Goal: Information Seeking & Learning: Learn about a topic

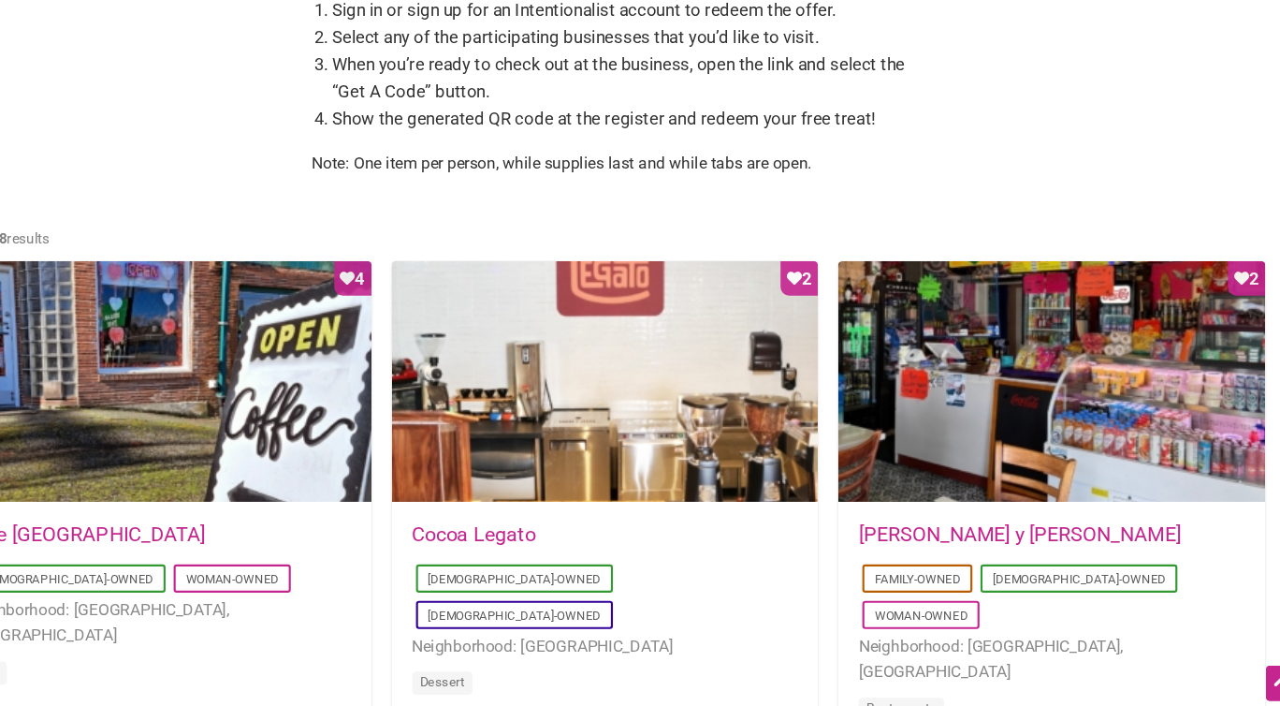
scroll to position [804, 0]
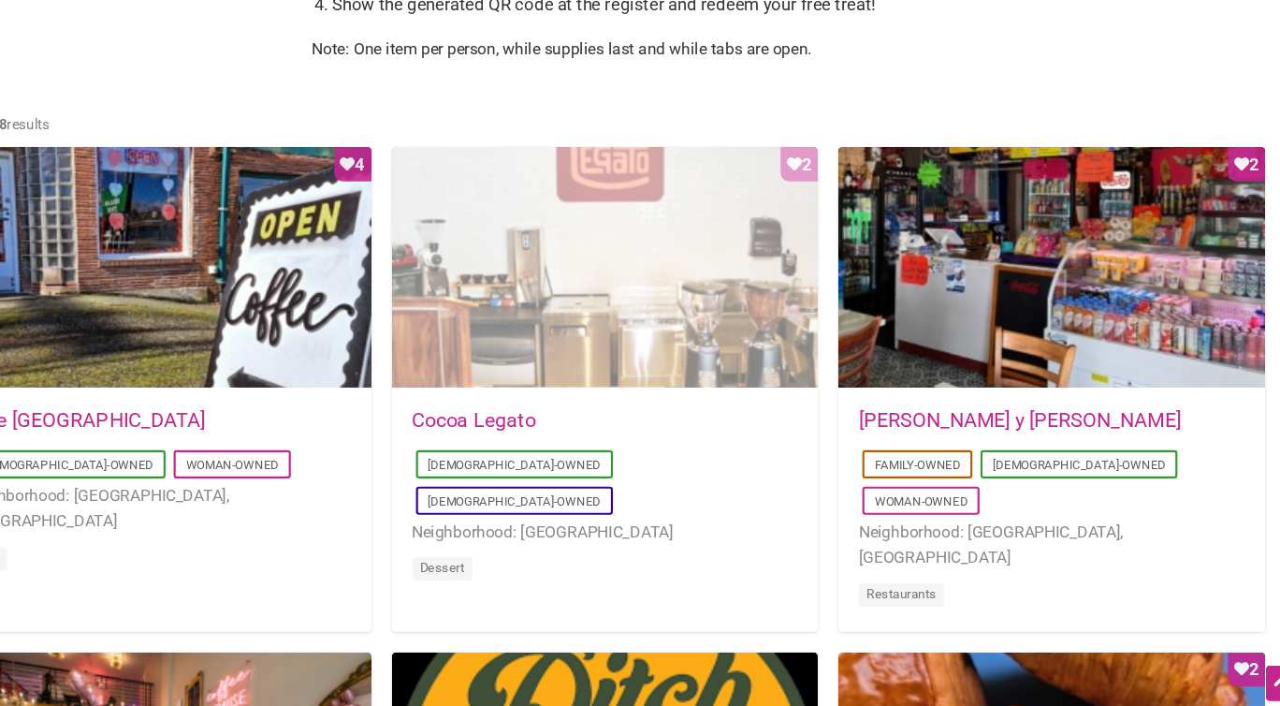
click at [538, 339] on div "Favorite Count 2" at bounding box center [631, 300] width 396 height 225
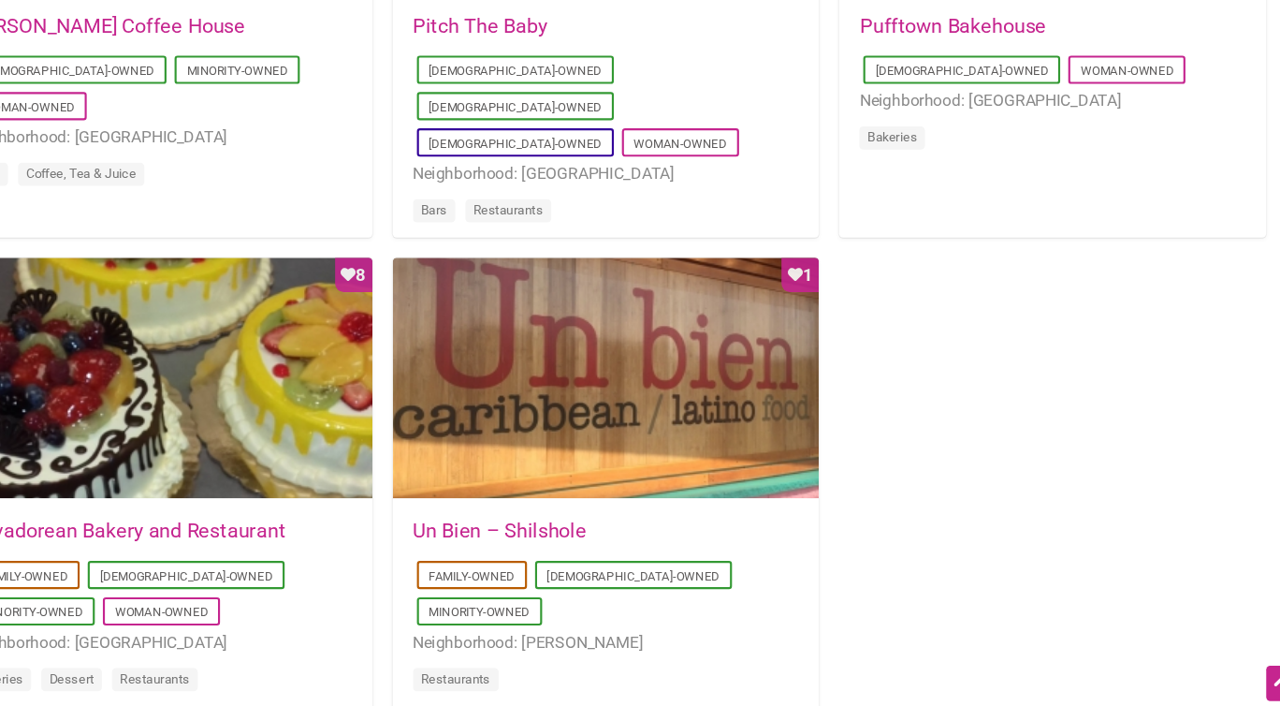
scroll to position [1638, 0]
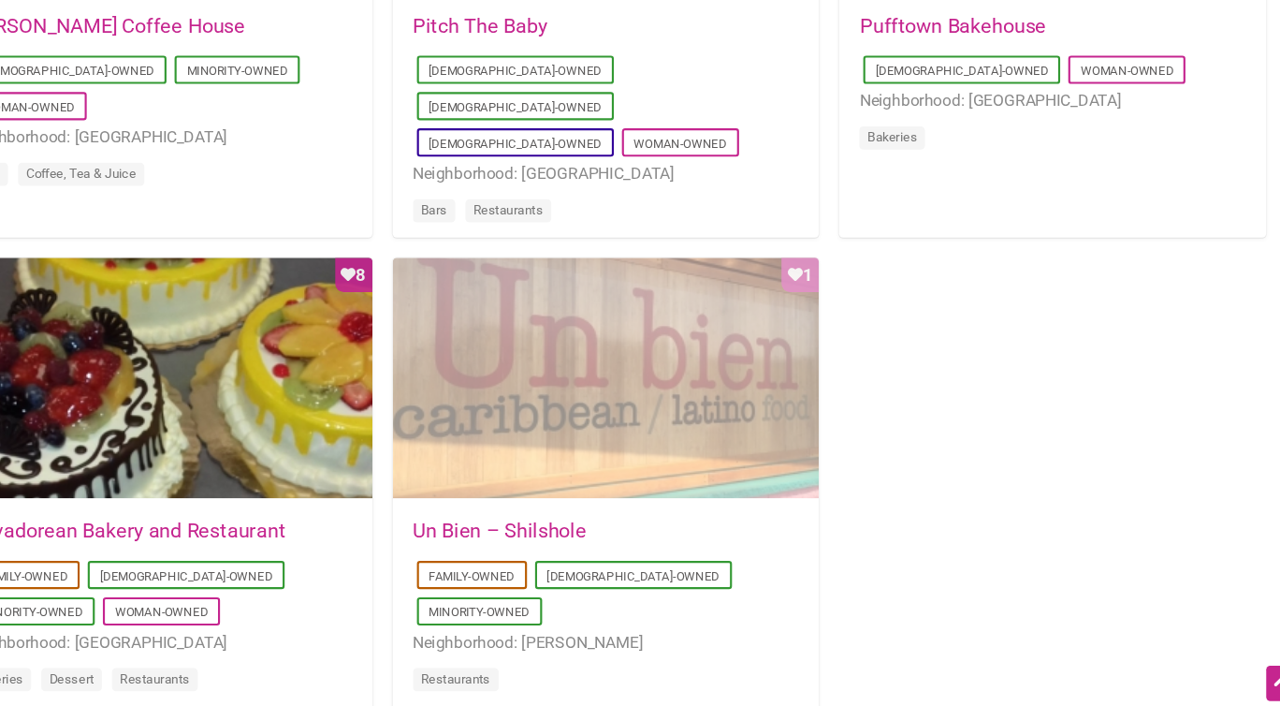
click at [522, 466] on div "Favorite Count 1" at bounding box center [631, 402] width 396 height 225
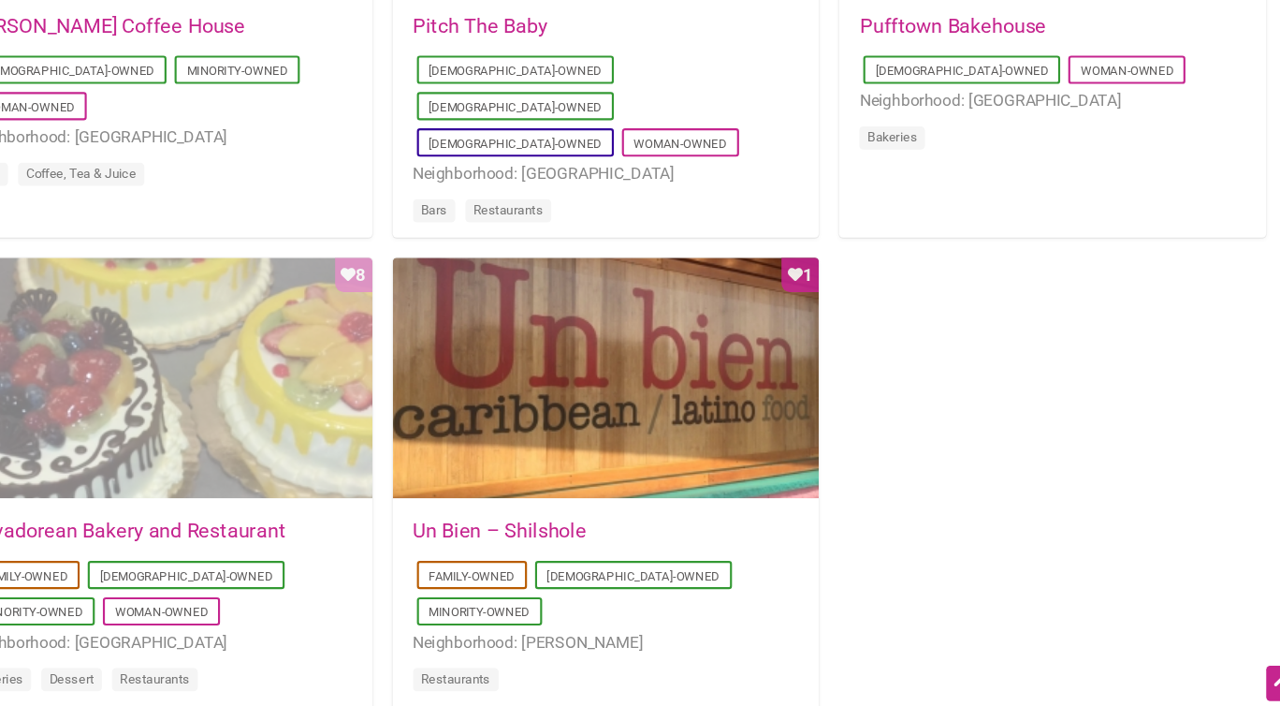
click at [379, 485] on div "Favorite Count 8" at bounding box center [217, 402] width 396 height 225
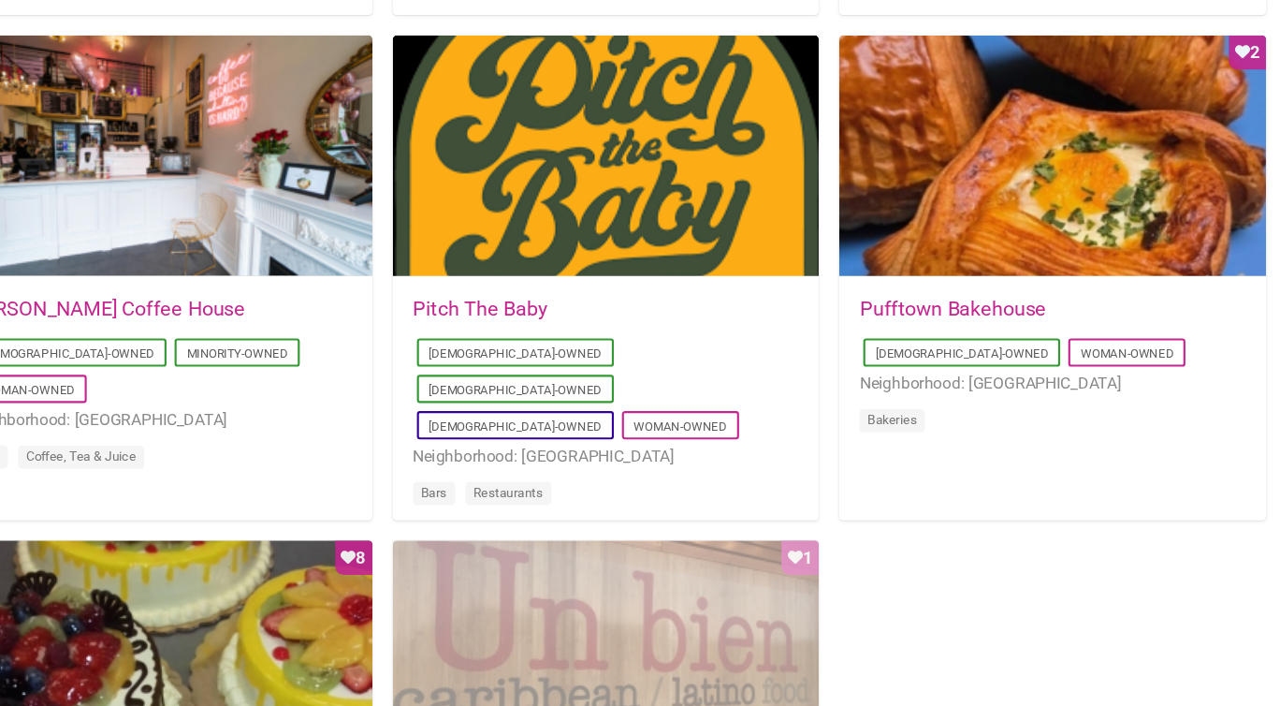
scroll to position [1418, 0]
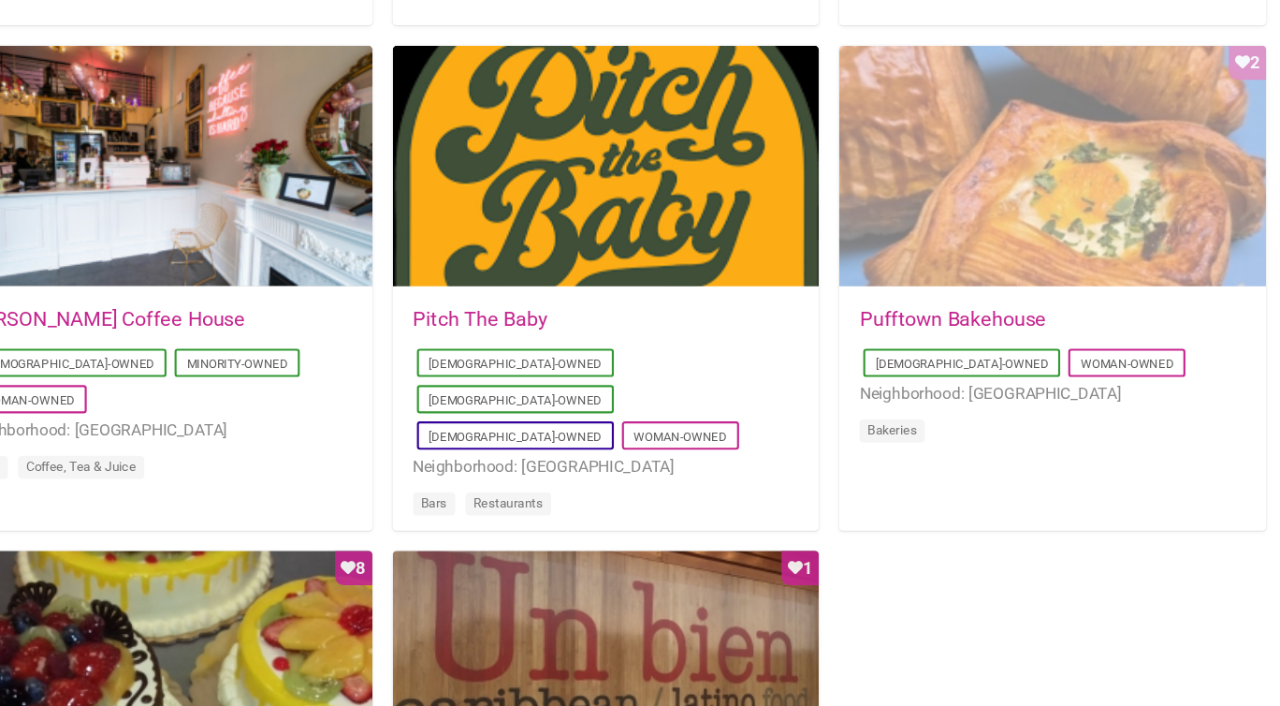
click at [1000, 217] on div "Favorite Count 2" at bounding box center [1045, 154] width 396 height 225
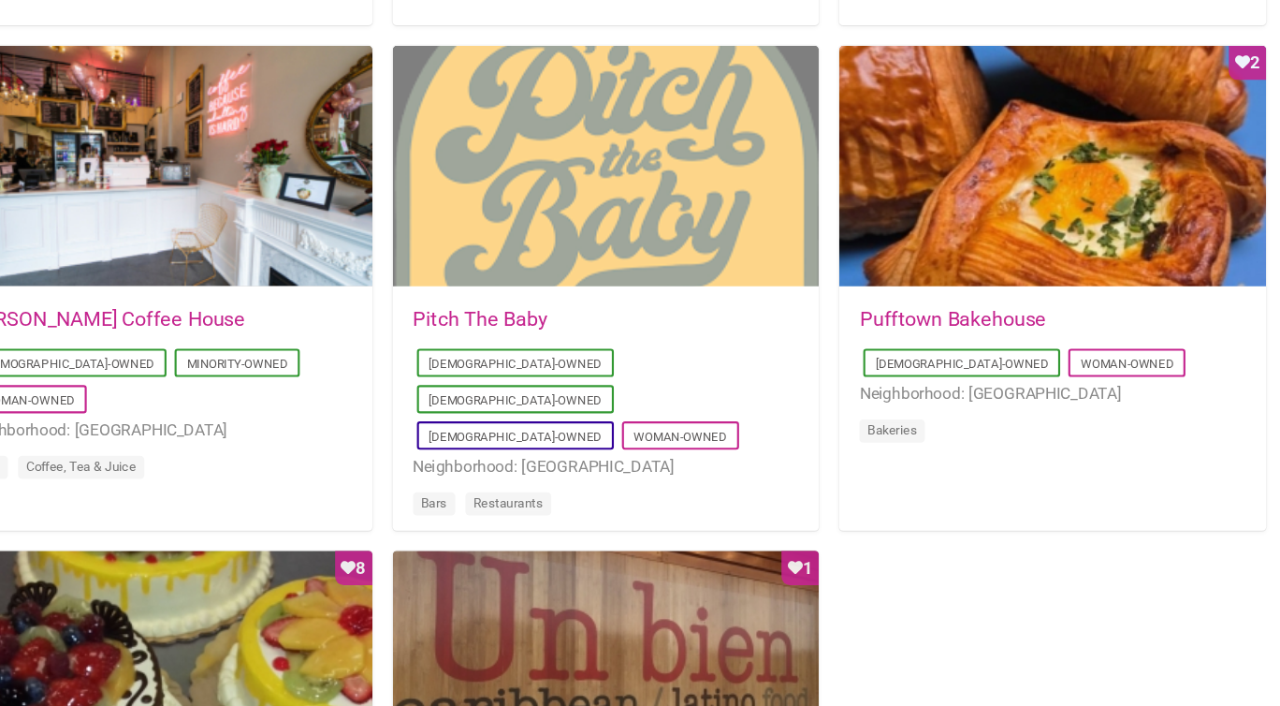
click at [597, 184] on div at bounding box center [631, 154] width 396 height 225
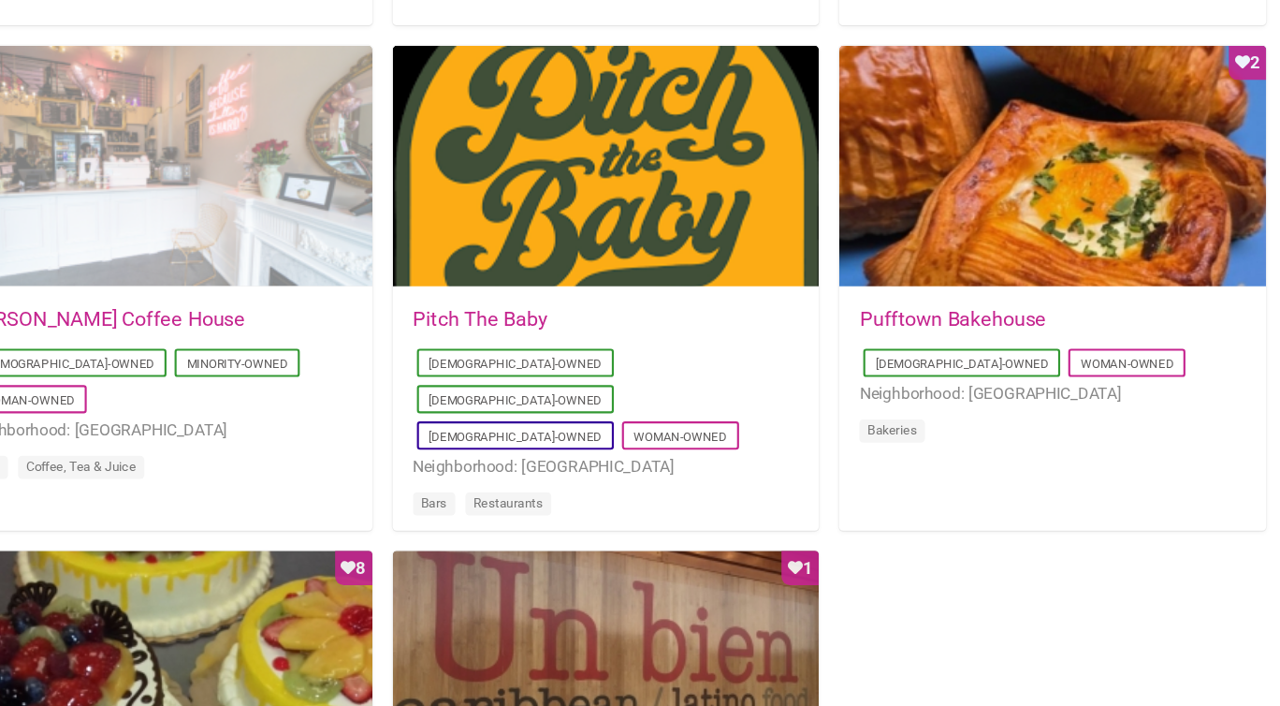
click at [343, 192] on div at bounding box center [217, 154] width 396 height 225
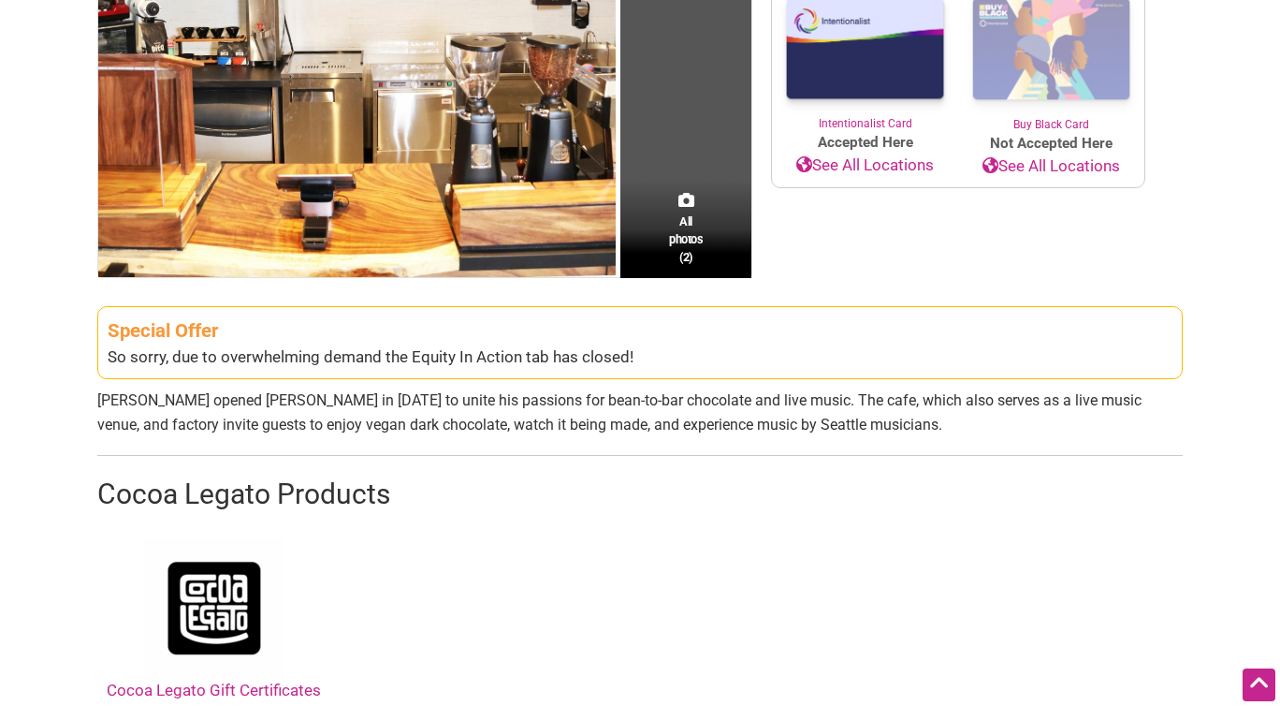
scroll to position [437, 0]
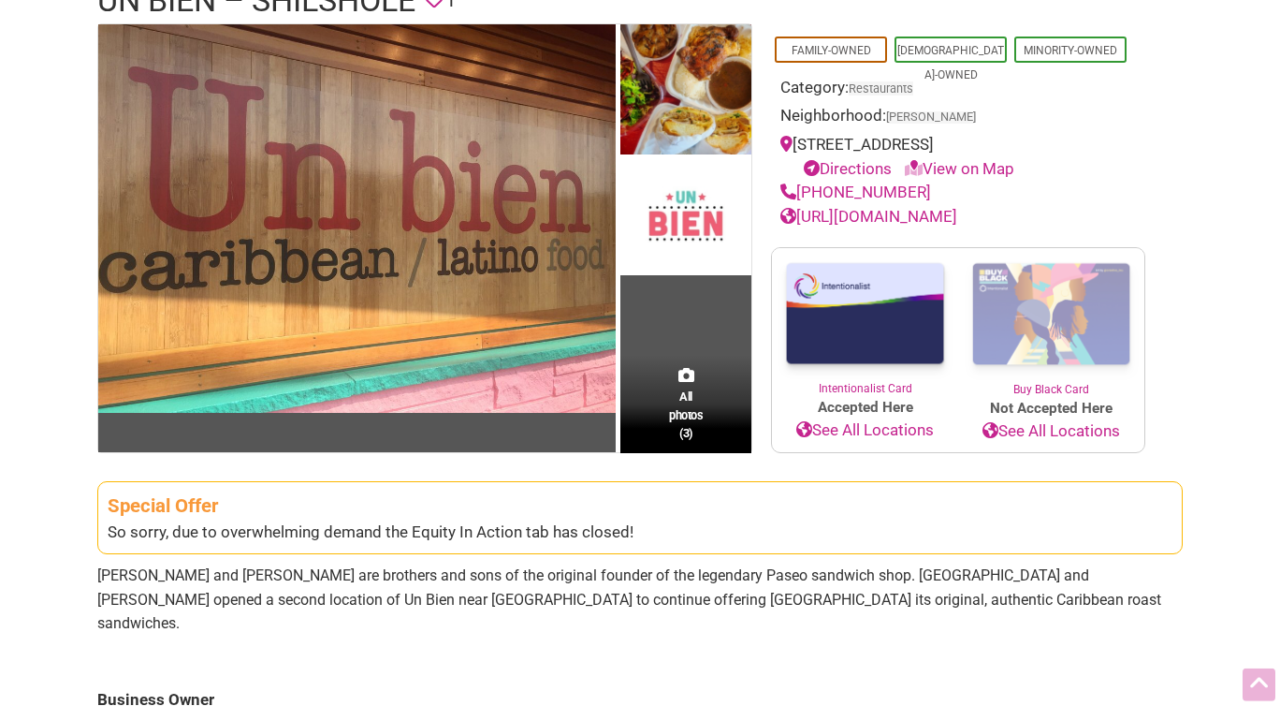
scroll to position [172, 0]
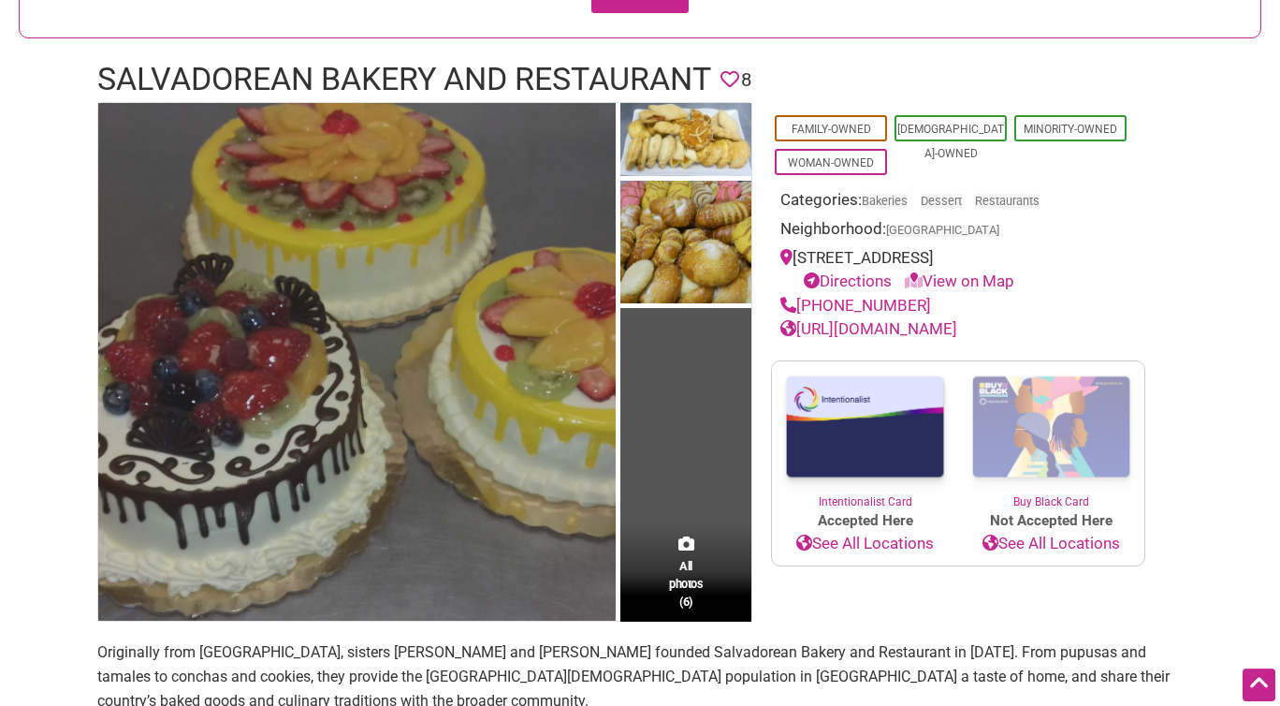
scroll to position [255, 0]
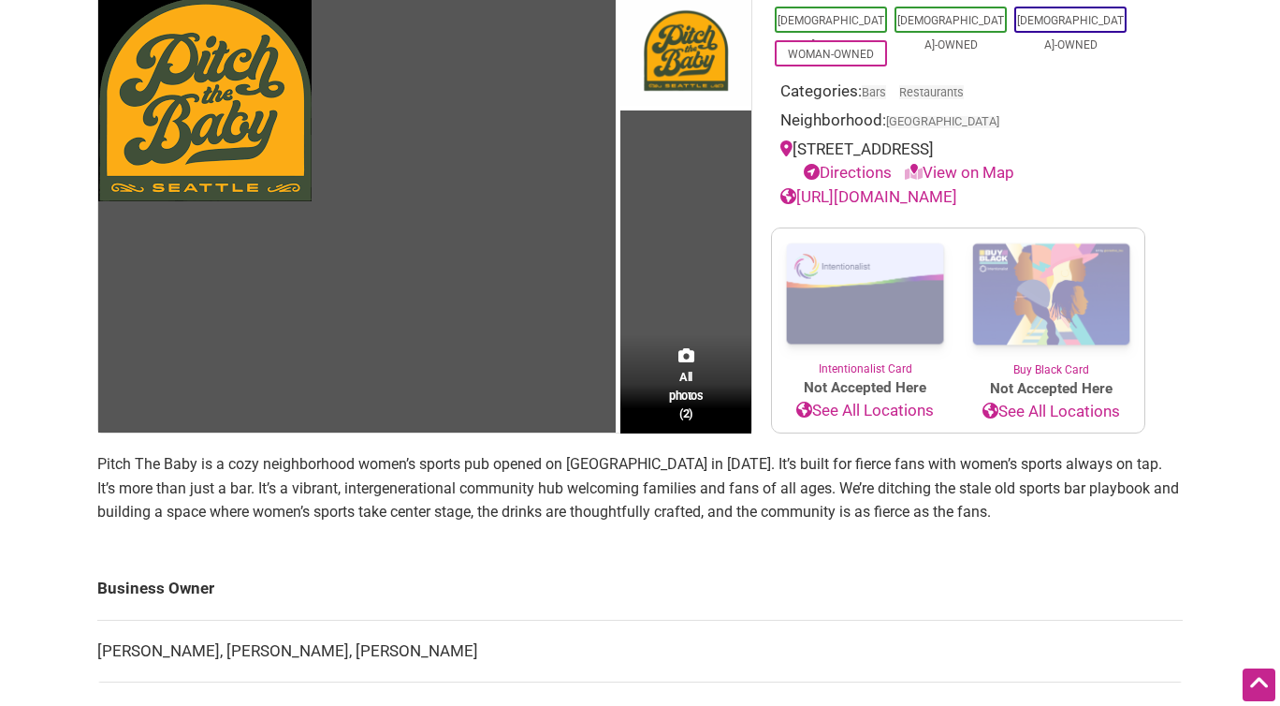
scroll to position [363, 0]
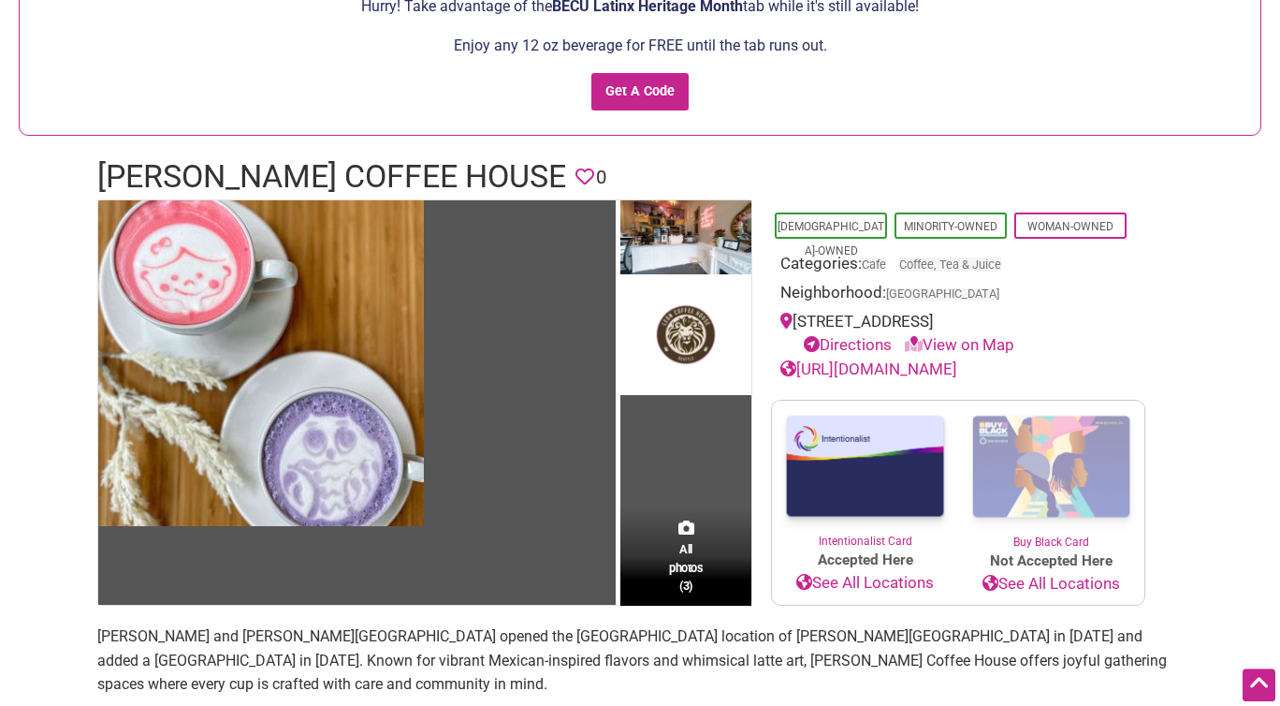
scroll to position [156, 0]
